Goal: Transaction & Acquisition: Purchase product/service

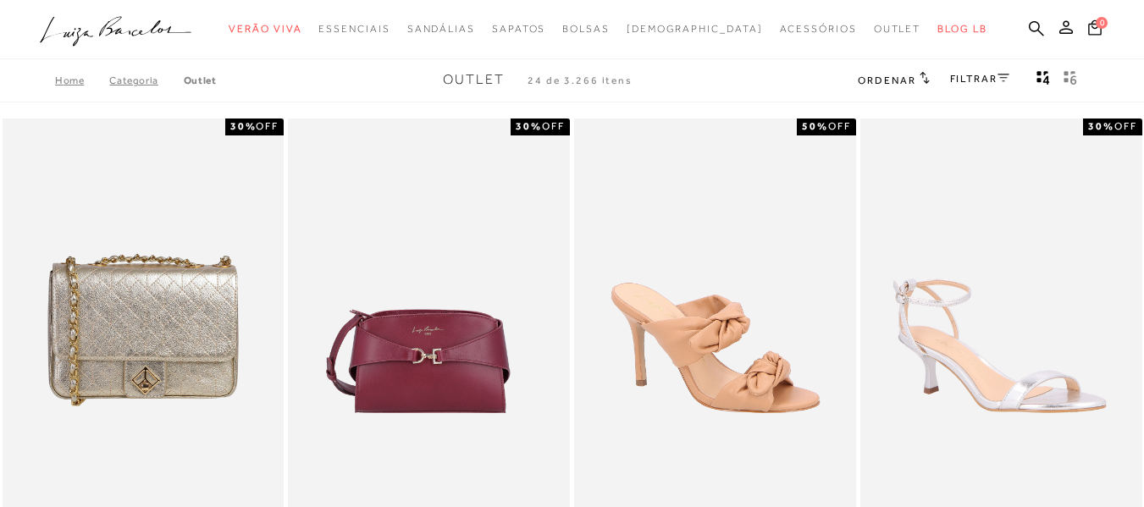
click at [1004, 80] on icon at bounding box center [1004, 78] width 12 height 8
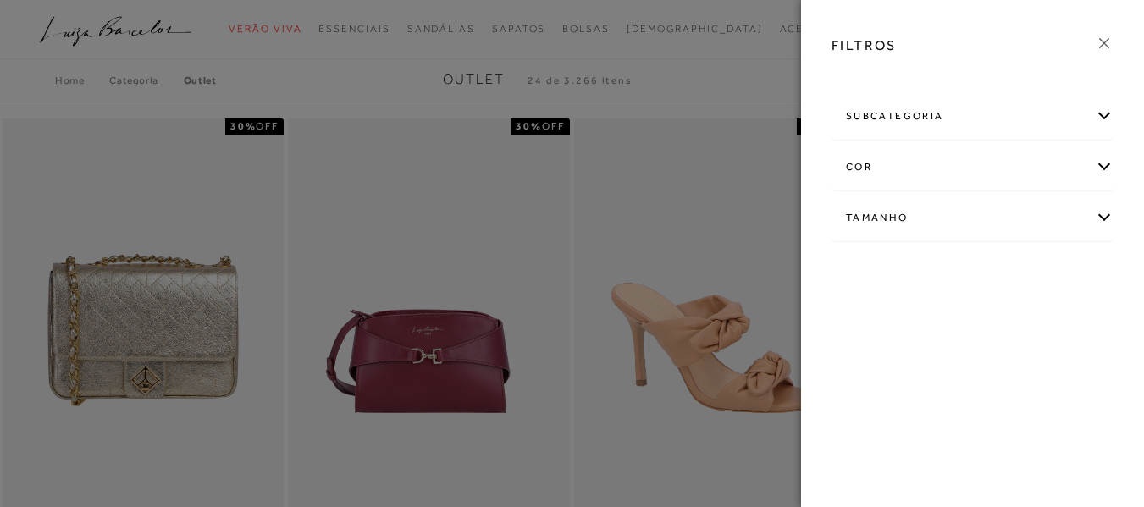
click at [922, 222] on div "Tamanho" at bounding box center [973, 218] width 280 height 45
click at [880, 346] on link "Ver mais..." at bounding box center [878, 346] width 46 height 13
click at [919, 361] on span "35" at bounding box center [907, 362] width 25 height 13
click at [907, 361] on input "35" at bounding box center [898, 365] width 17 height 17
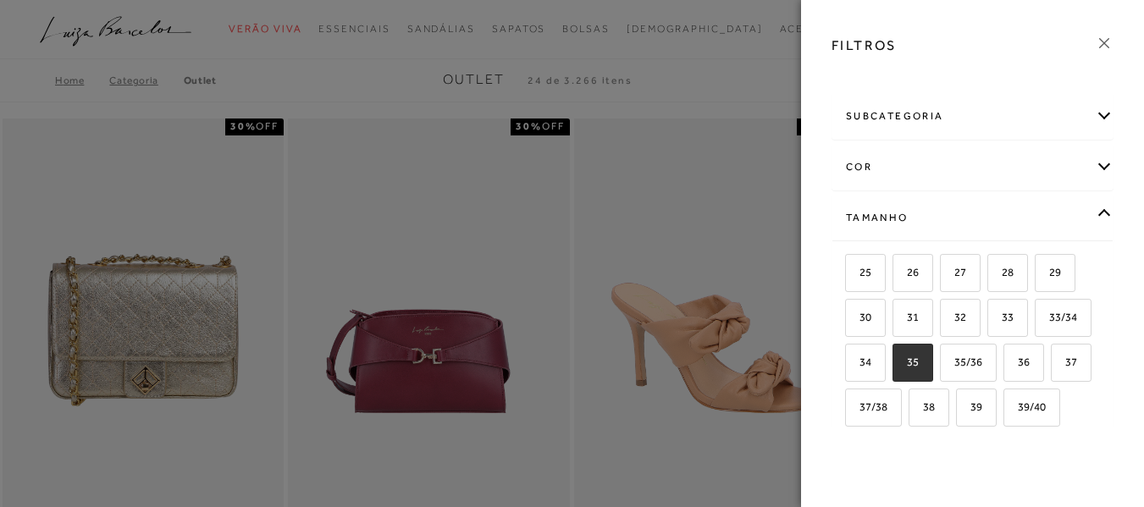
checkbox input "true"
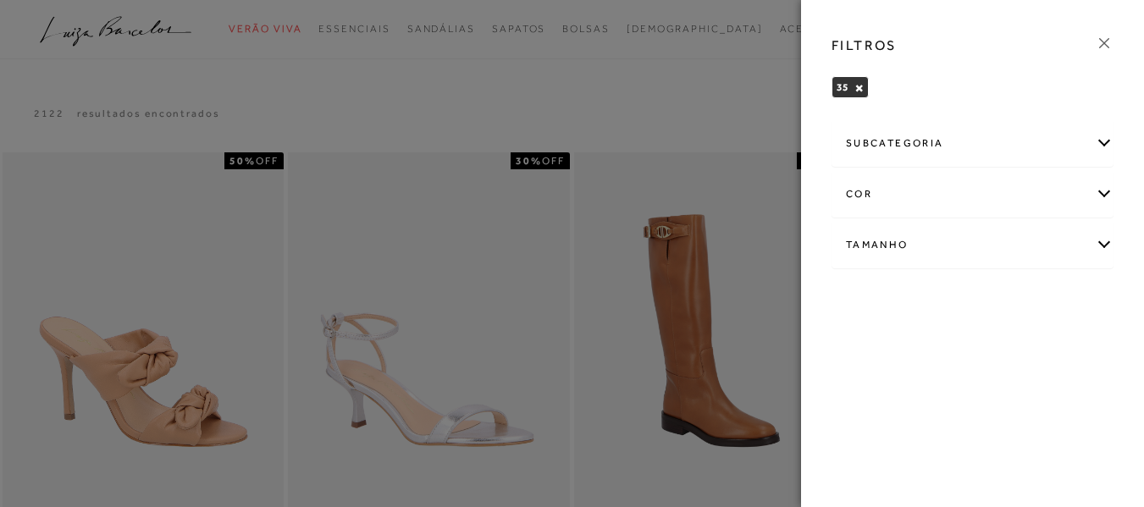
click at [1102, 39] on icon at bounding box center [1104, 43] width 19 height 19
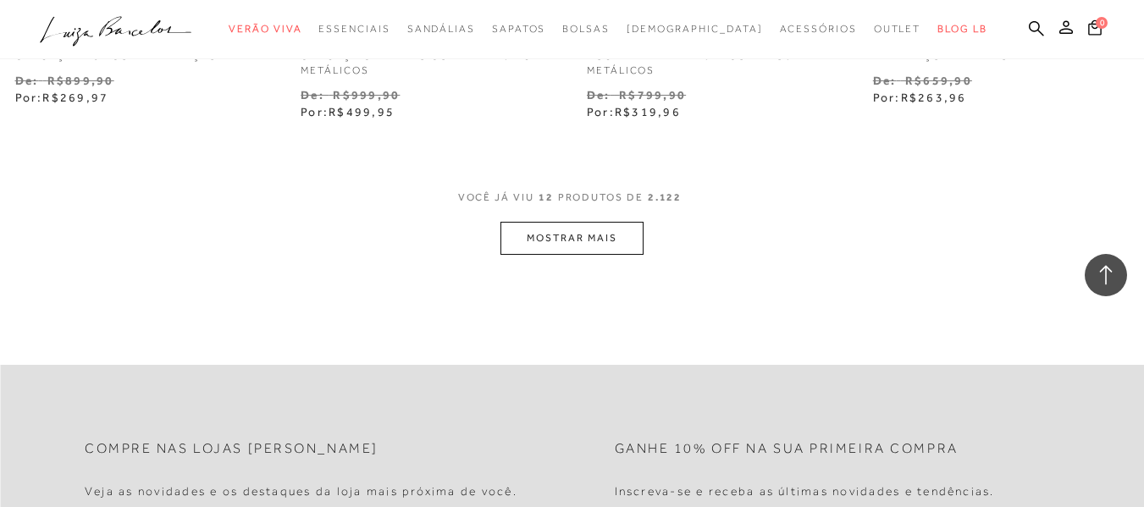
scroll to position [1694, 0]
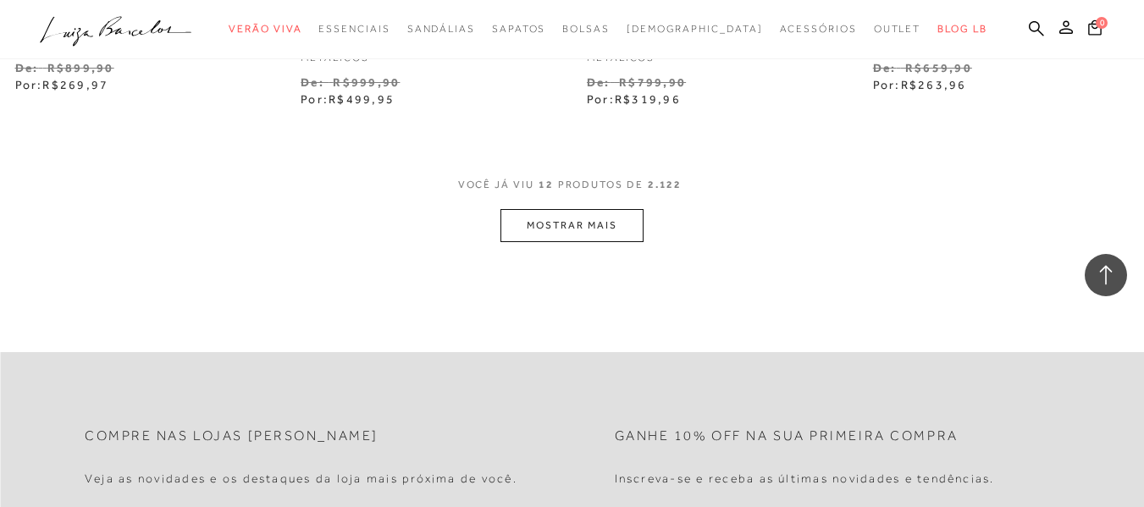
click at [573, 222] on button "MOSTRAR MAIS" at bounding box center [572, 225] width 142 height 33
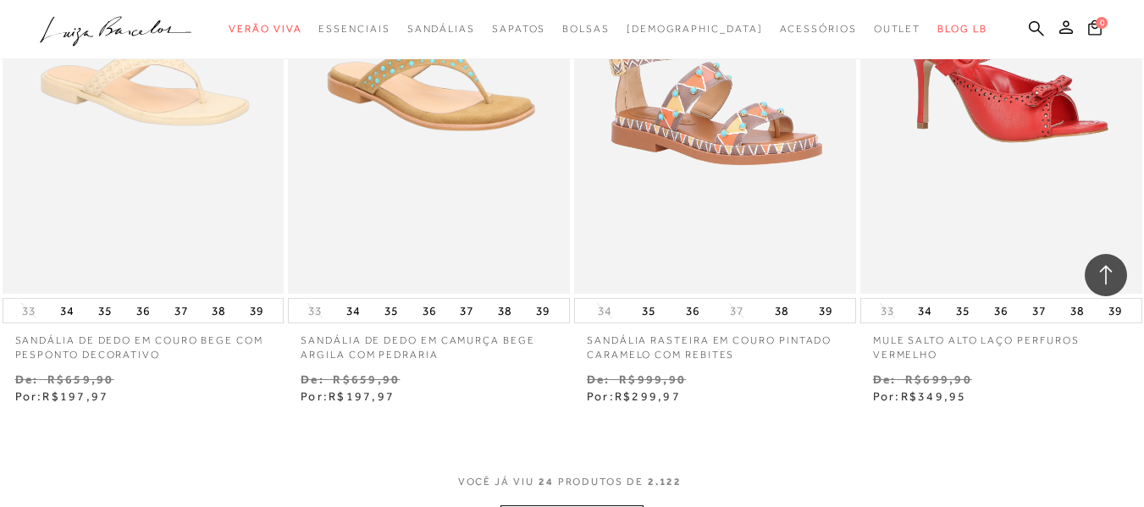
scroll to position [3304, 0]
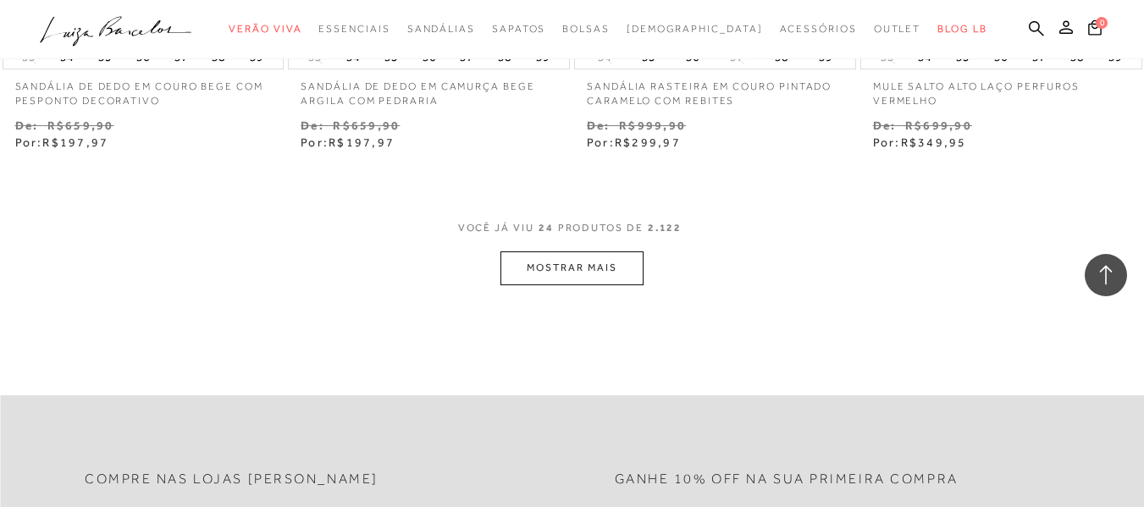
click at [592, 269] on button "MOSTRAR MAIS" at bounding box center [572, 268] width 142 height 33
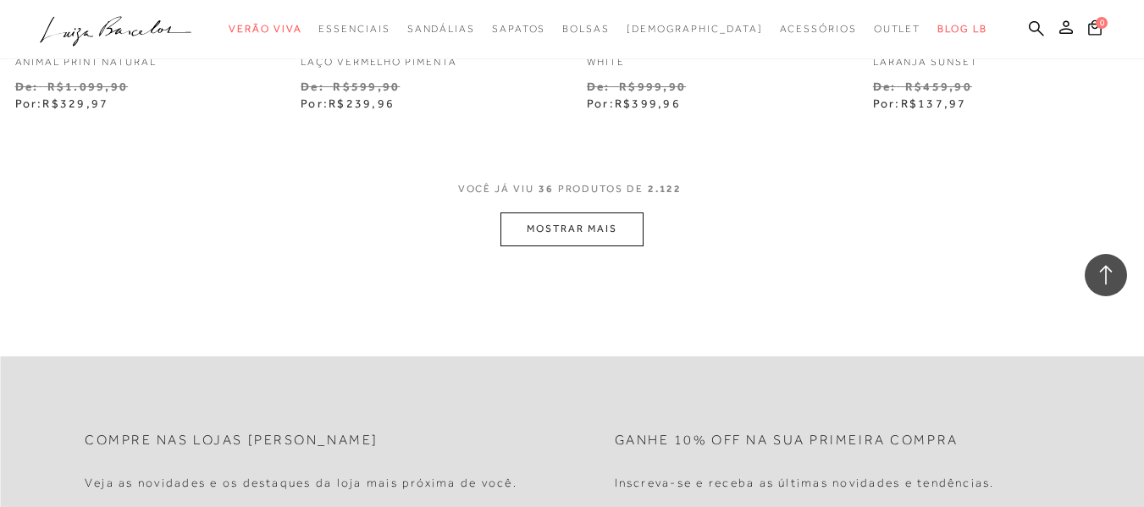
scroll to position [4998, 0]
click at [592, 241] on button "MOSTRAR MAIS" at bounding box center [572, 226] width 142 height 33
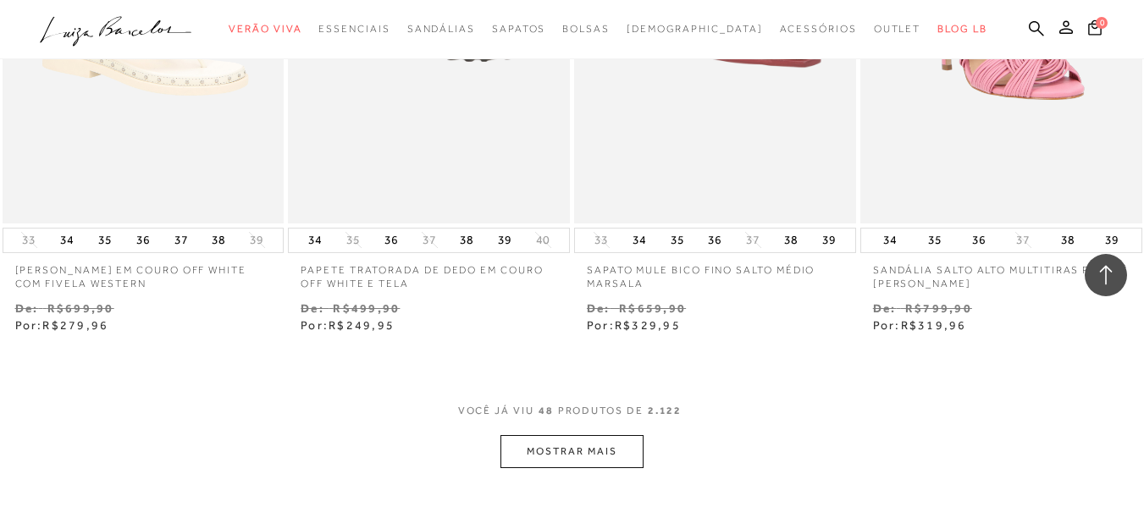
scroll to position [6692, 0]
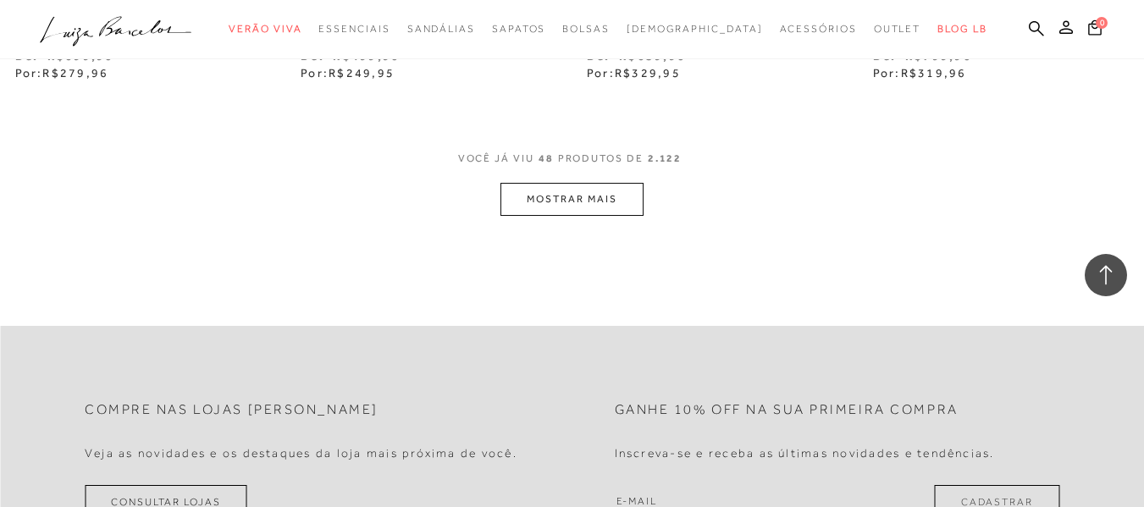
click at [593, 201] on button "MOSTRAR MAIS" at bounding box center [572, 199] width 142 height 33
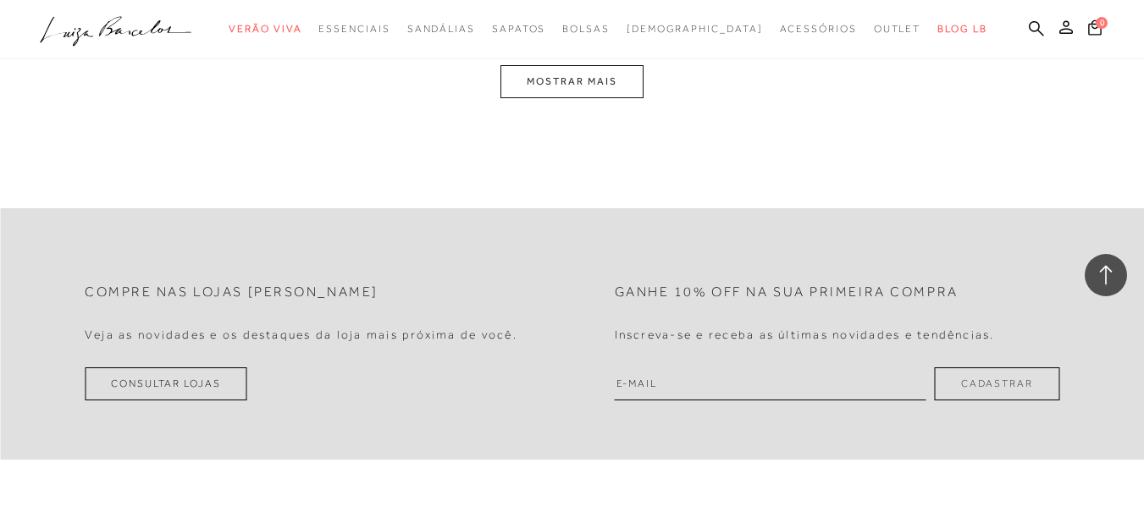
scroll to position [8302, 0]
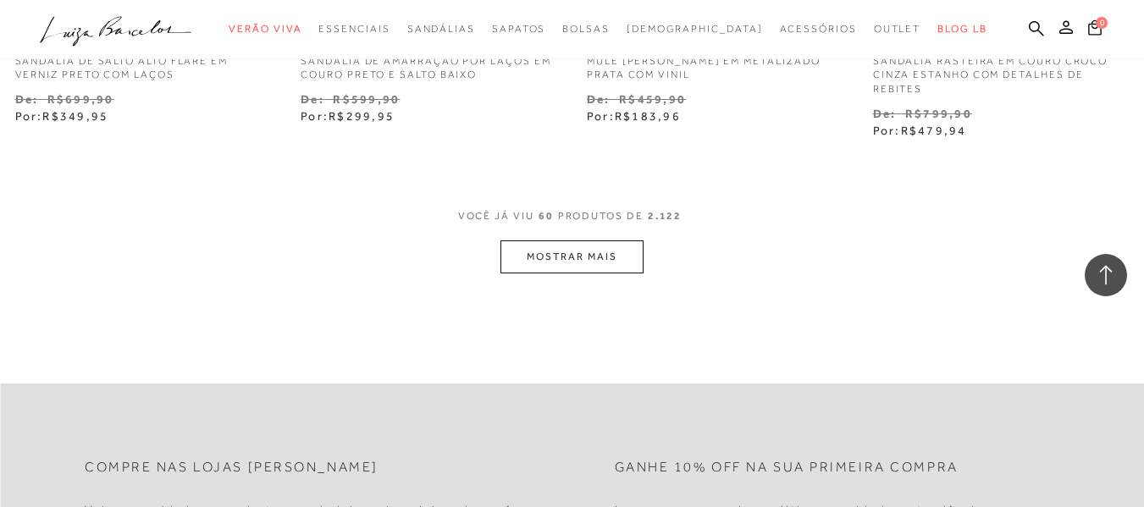
click at [561, 247] on button "MOSTRAR MAIS" at bounding box center [572, 257] width 142 height 33
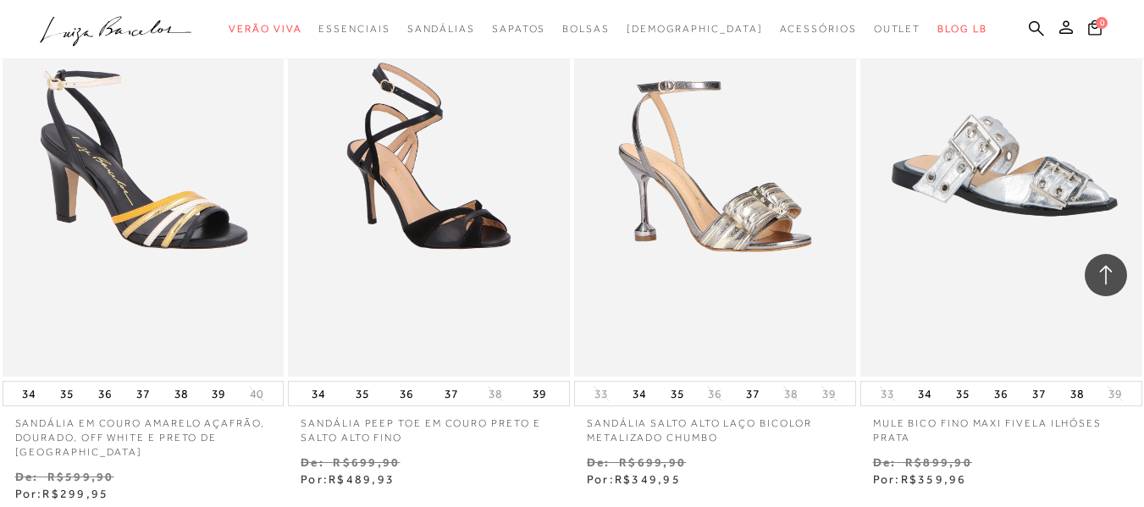
scroll to position [9827, 0]
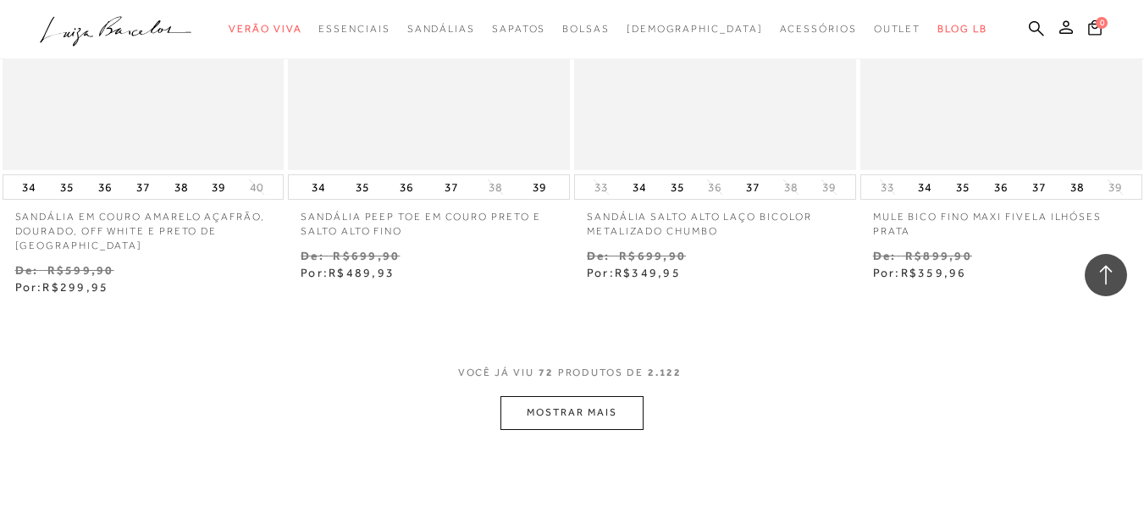
click at [601, 408] on button "MOSTRAR MAIS" at bounding box center [572, 412] width 142 height 33
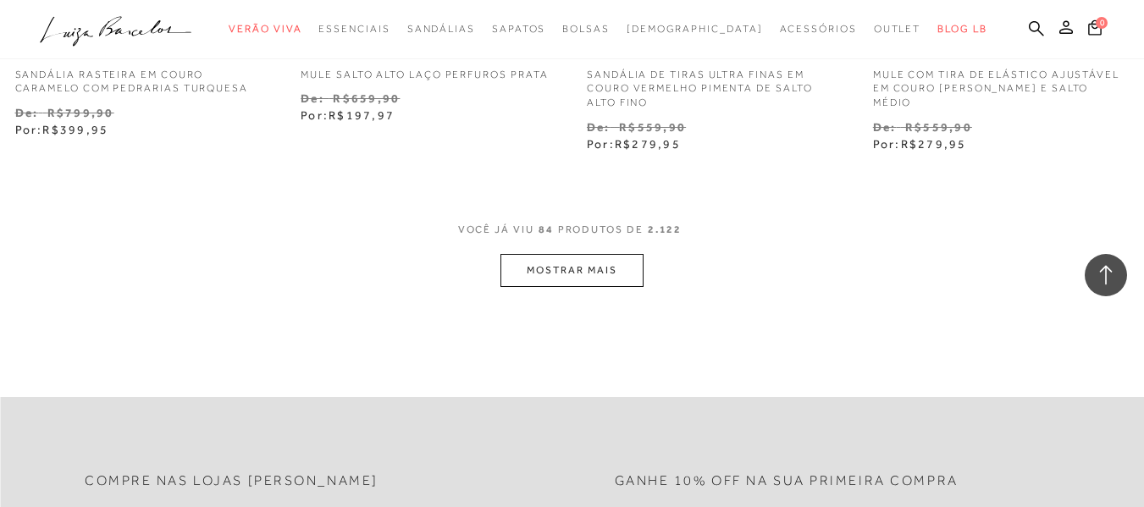
scroll to position [11691, 0]
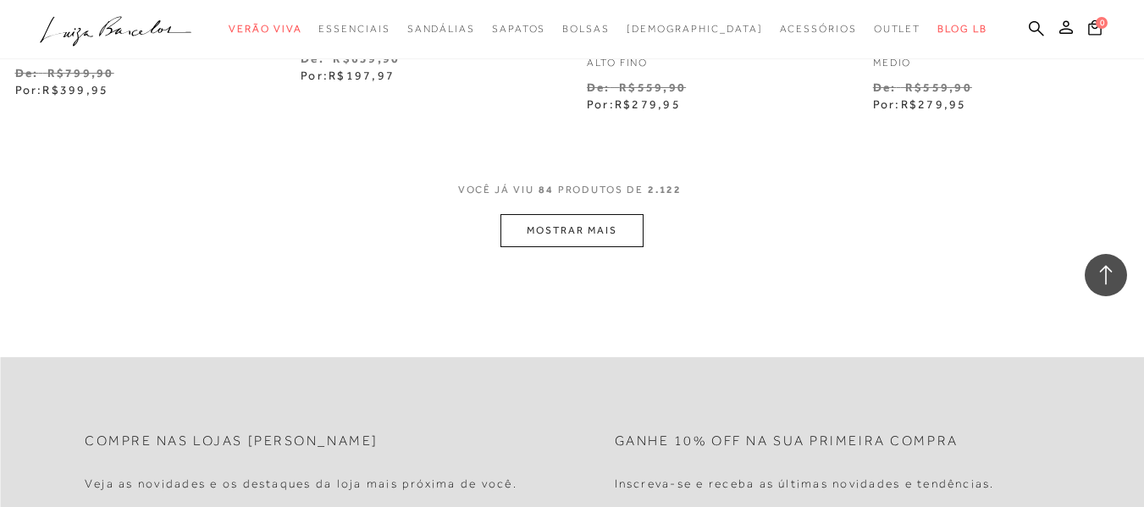
click at [613, 225] on button "MOSTRAR MAIS" at bounding box center [572, 230] width 142 height 33
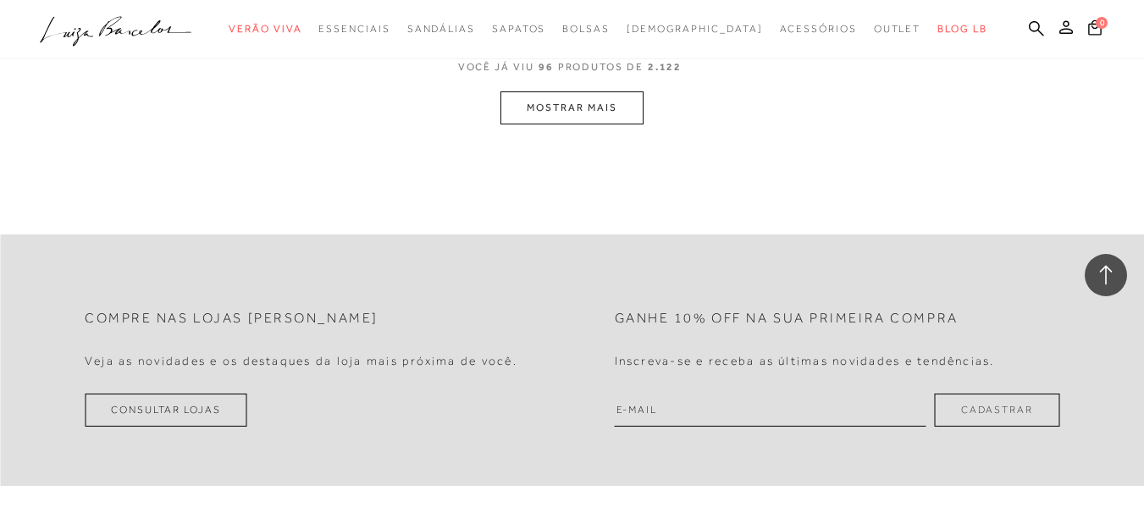
scroll to position [13470, 0]
click at [603, 97] on button "MOSTRAR MAIS" at bounding box center [572, 104] width 142 height 33
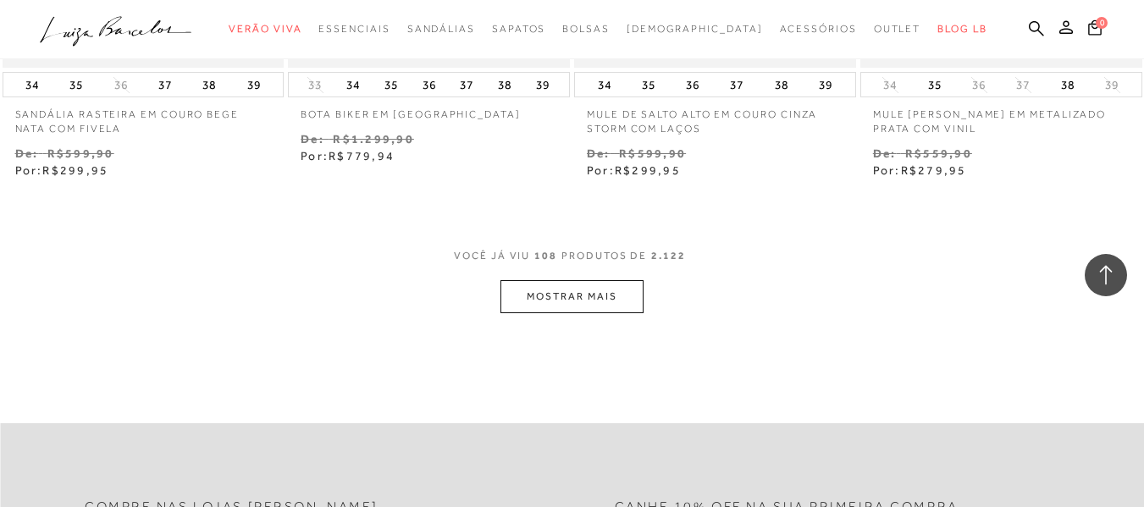
scroll to position [15122, 0]
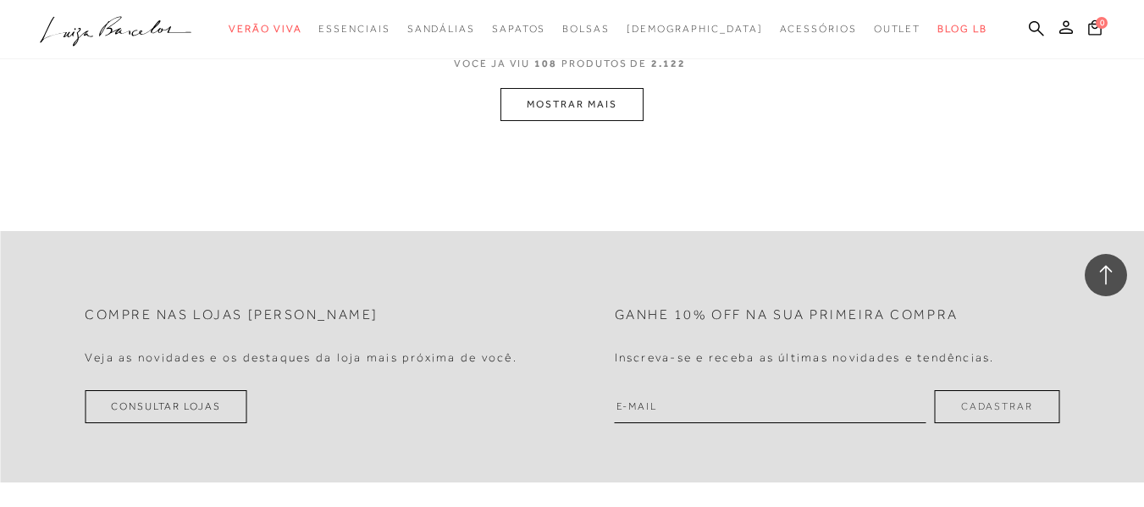
click at [596, 88] on button "MOSTRAR MAIS" at bounding box center [572, 104] width 142 height 33
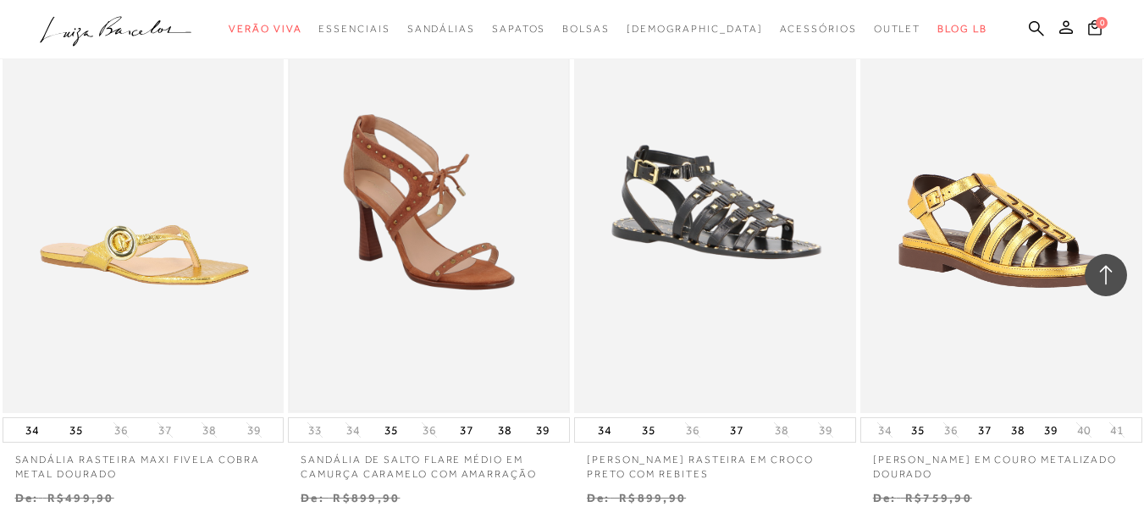
scroll to position [16231, 0]
